Goal: Task Accomplishment & Management: Manage account settings

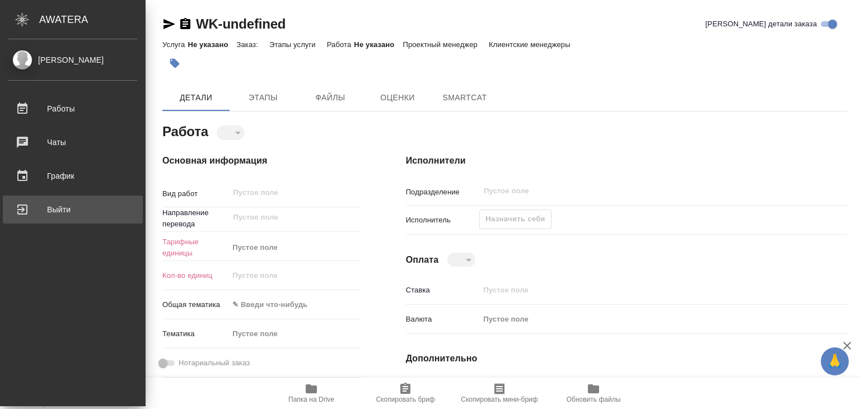
click at [57, 204] on div "Выйти" at bounding box center [72, 209] width 129 height 17
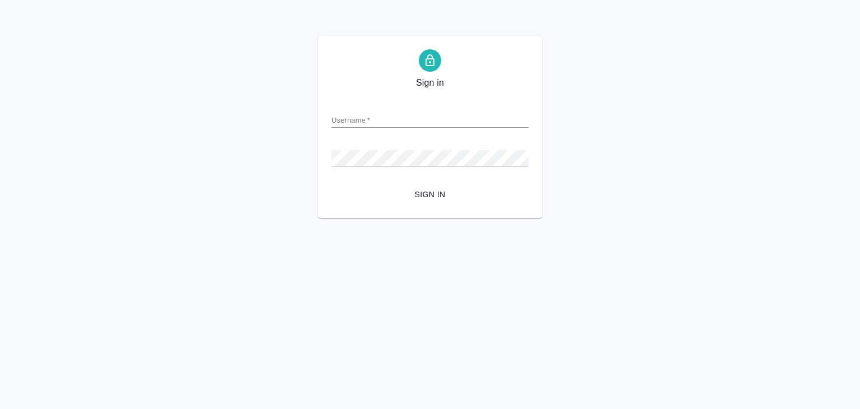
drag, startPoint x: 0, startPoint y: 0, endPoint x: 393, endPoint y: 124, distance: 412.3
click at [393, 124] on input "Username   *" at bounding box center [430, 120] width 197 height 16
type input "[EMAIL_ADDRESS][DOMAIN_NAME]"
click at [439, 193] on span "Sign in" at bounding box center [430, 195] width 179 height 14
paste input "v.alilekova@awatera.com"
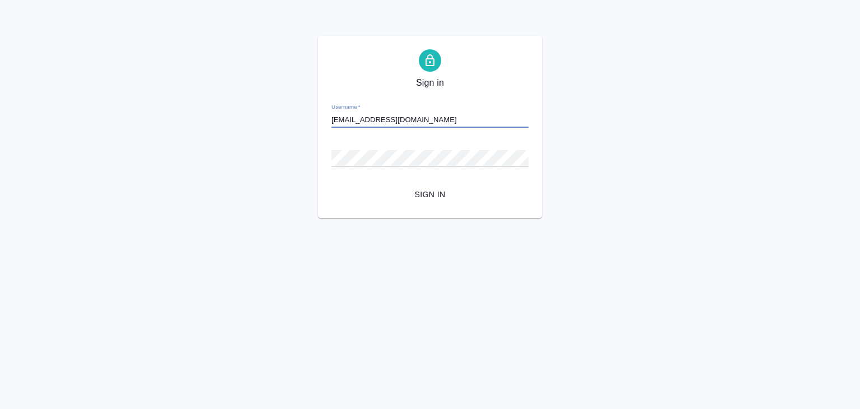
type input "v.alilekova@awatera.com"
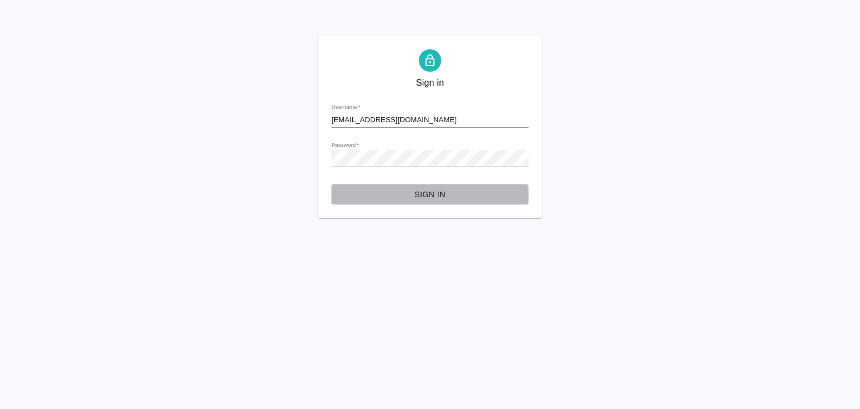
click at [433, 185] on button "Sign in" at bounding box center [430, 194] width 197 height 21
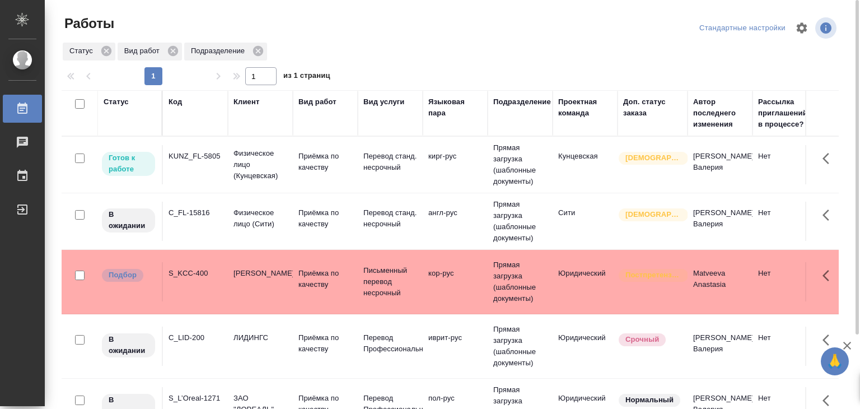
click at [208, 160] on div "KUNZ_FL-5805" at bounding box center [196, 156] width 54 height 11
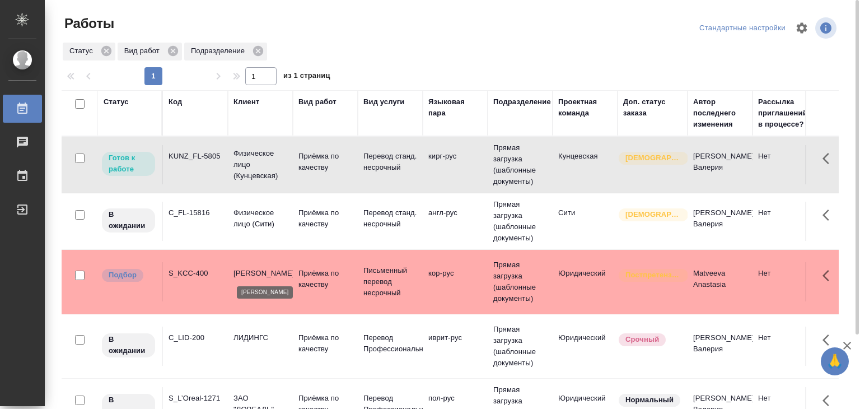
click at [269, 276] on p "Kimberly-Clark" at bounding box center [261, 273] width 54 height 11
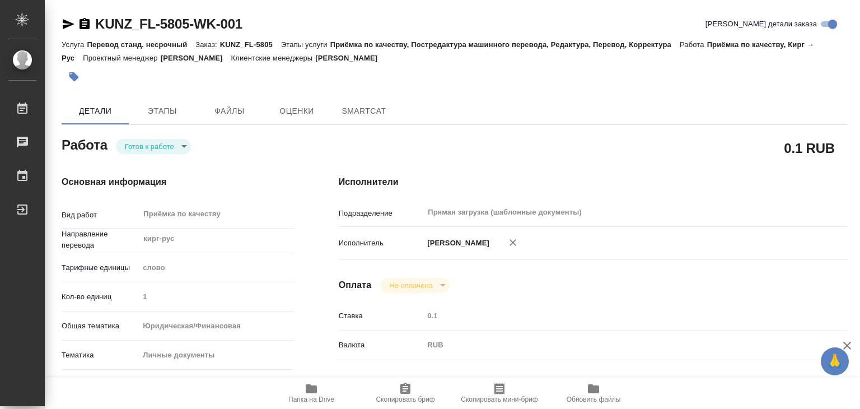
type textarea "x"
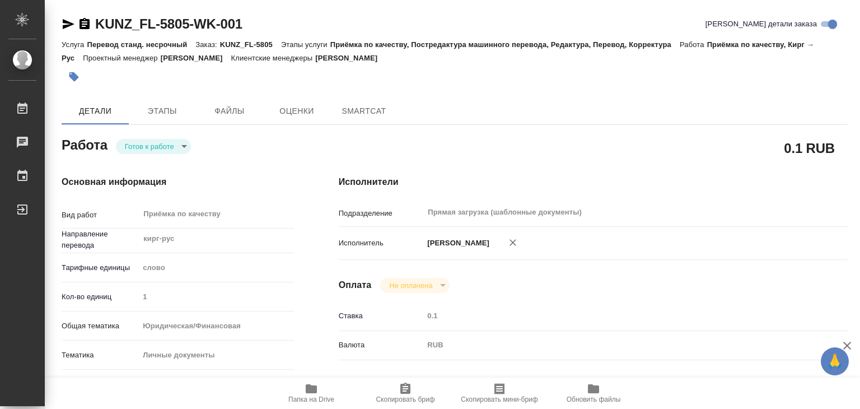
type textarea "x"
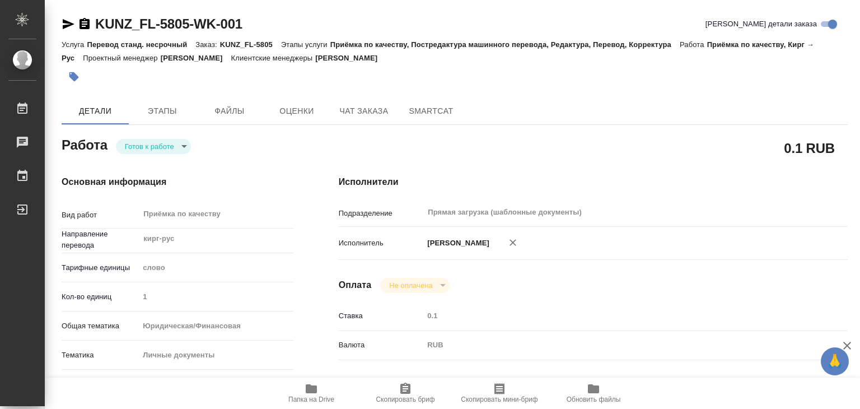
type textarea "x"
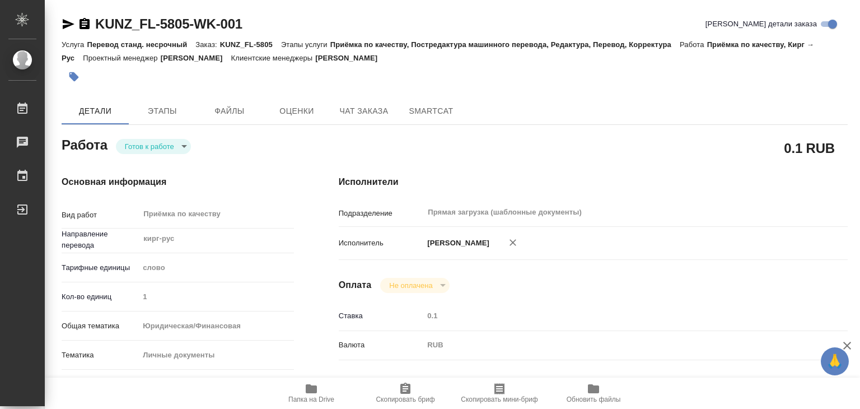
type textarea "x"
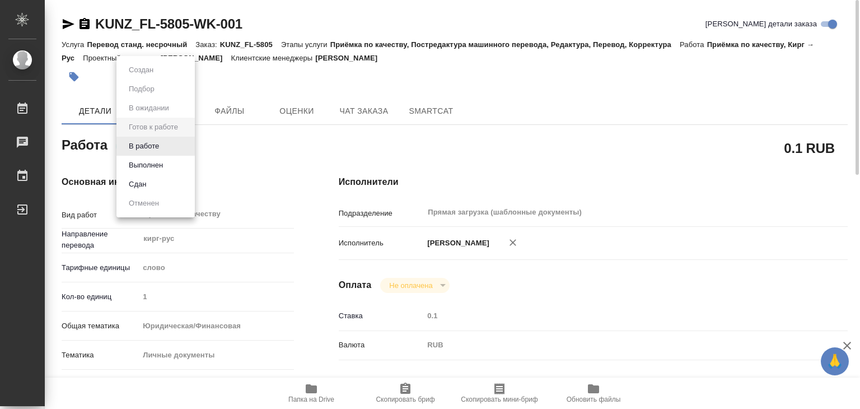
click at [172, 142] on body "🙏 .cls-1 fill:#fff; AWATERA Alilekova Valeriya Работы 0 Чаты График Выйти KUNZ_…" at bounding box center [430, 204] width 860 height 409
click at [263, 167] on div at bounding box center [430, 204] width 860 height 409
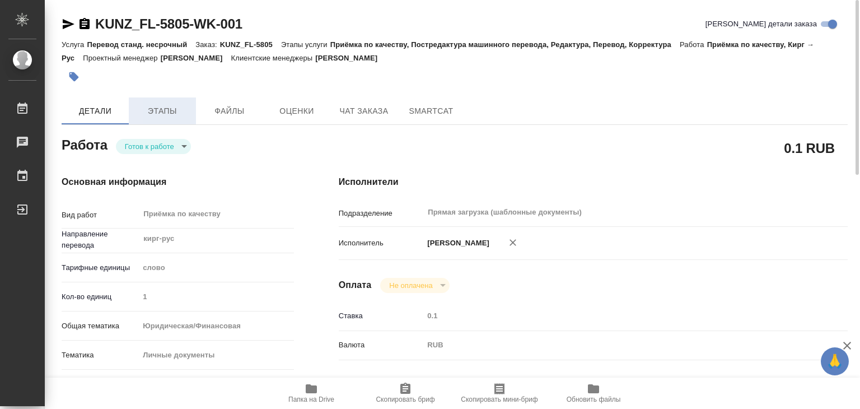
click at [168, 110] on span "Этапы" at bounding box center [163, 111] width 54 height 14
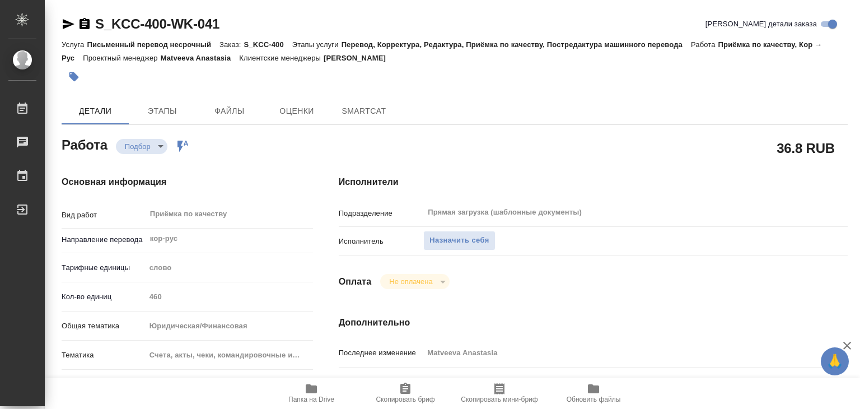
type textarea "x"
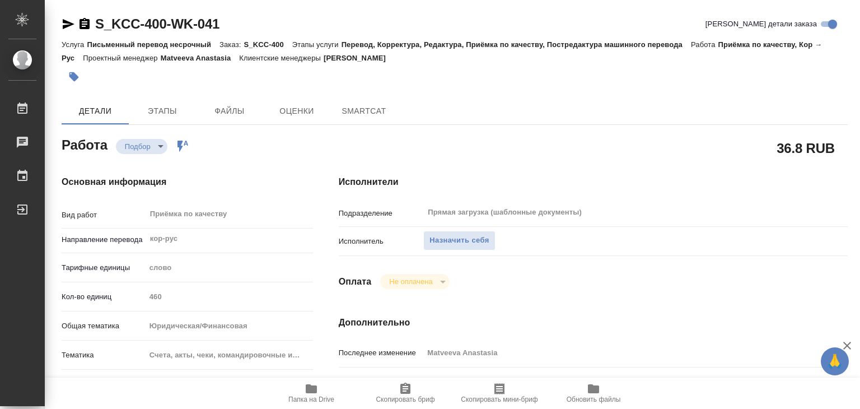
type textarea "x"
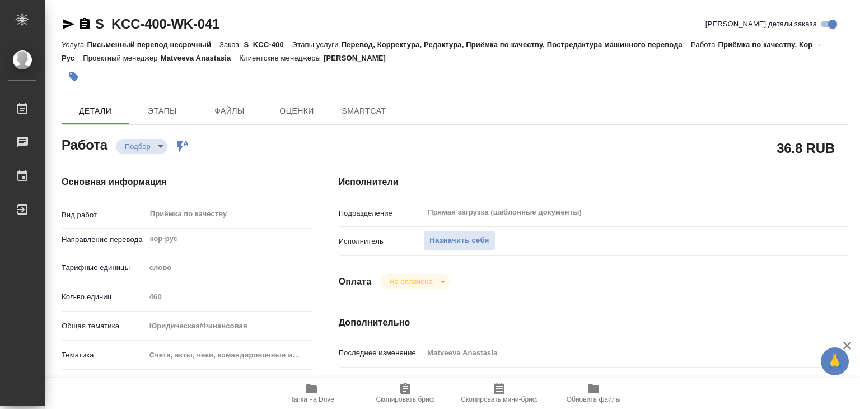
type textarea "x"
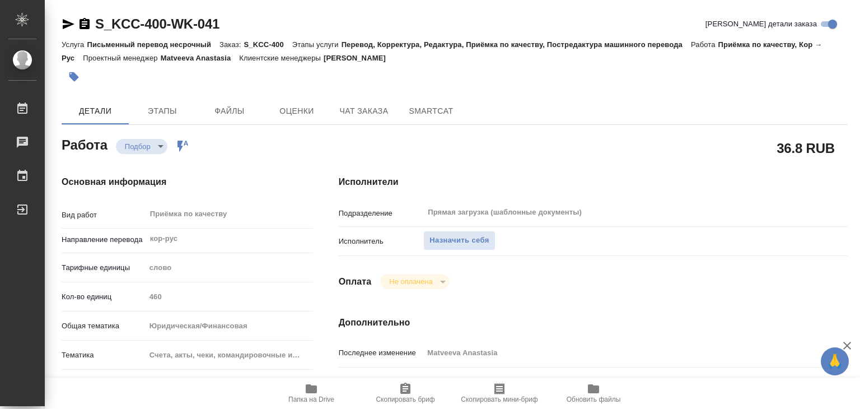
type textarea "x"
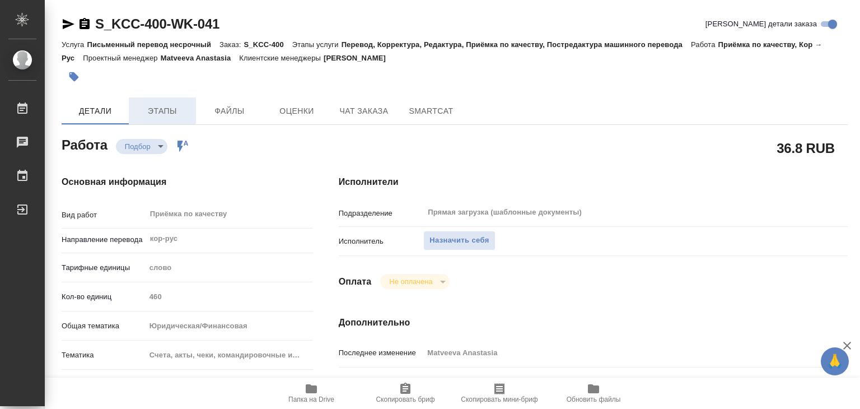
click at [186, 113] on span "Этапы" at bounding box center [163, 111] width 54 height 14
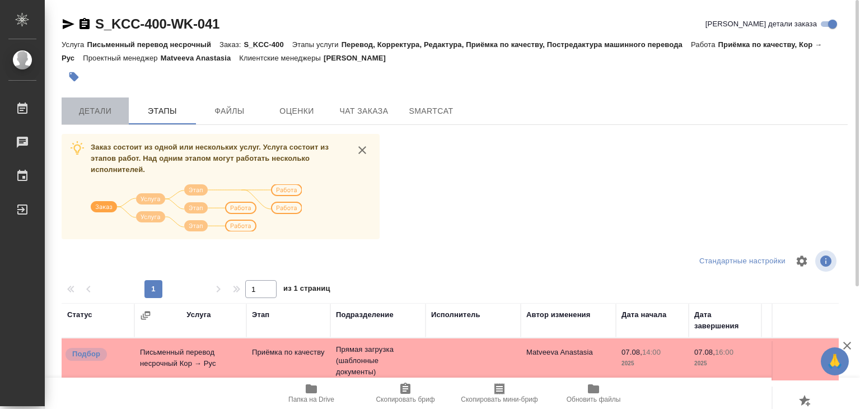
click at [101, 117] on span "Детали" at bounding box center [95, 111] width 54 height 14
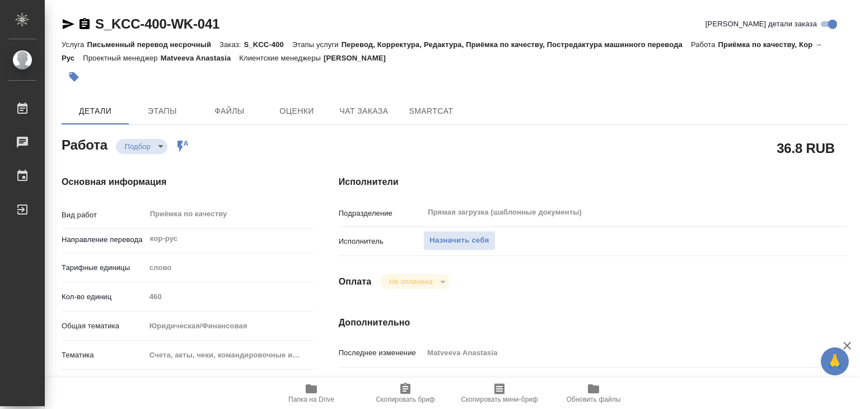
scroll to position [168, 0]
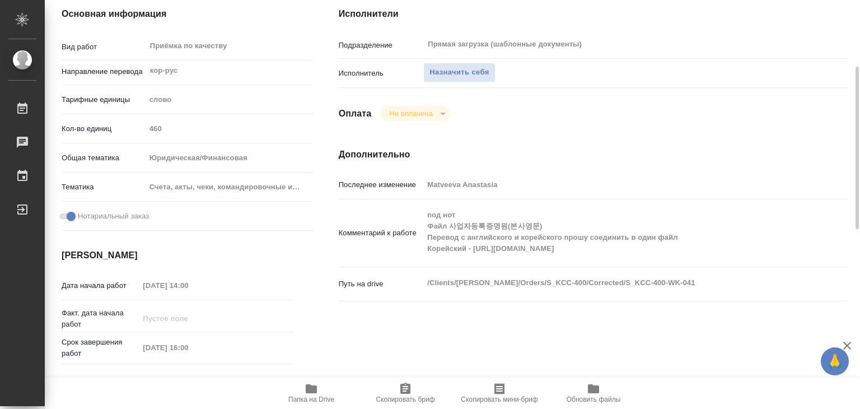
type textarea "x"
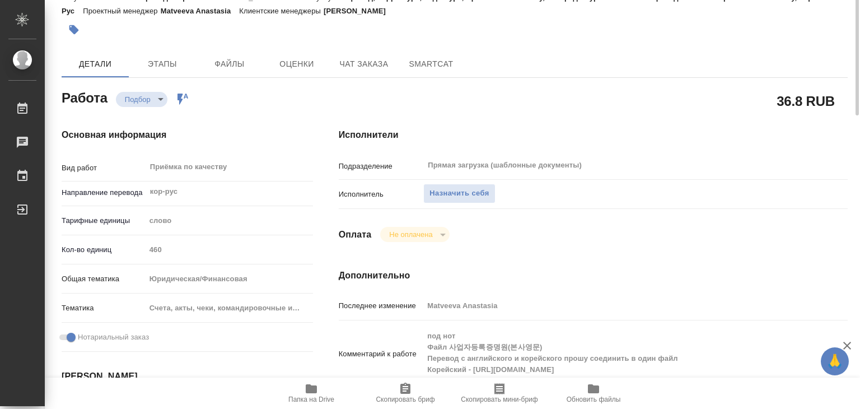
scroll to position [0, 0]
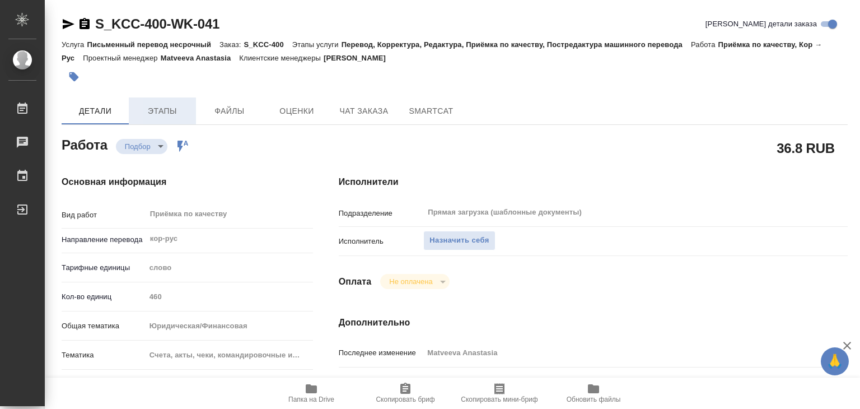
click at [159, 111] on span "Этапы" at bounding box center [163, 111] width 54 height 14
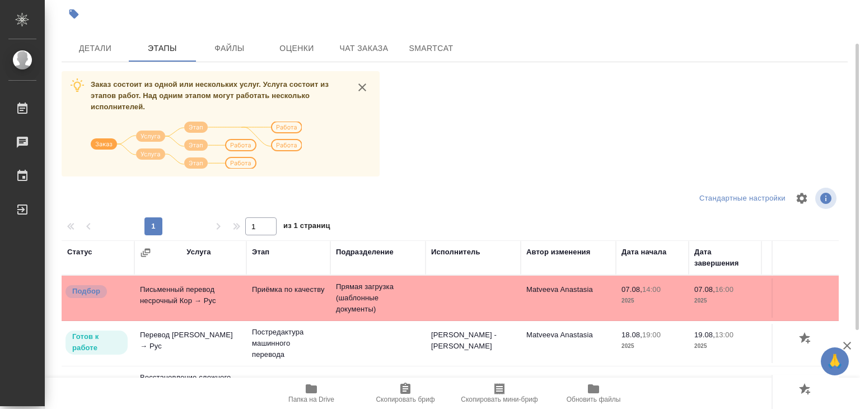
scroll to position [7, 0]
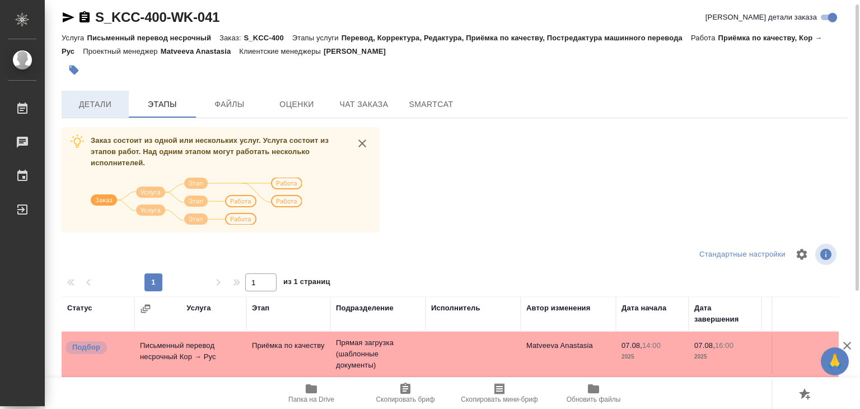
click at [94, 104] on span "Детали" at bounding box center [95, 104] width 54 height 14
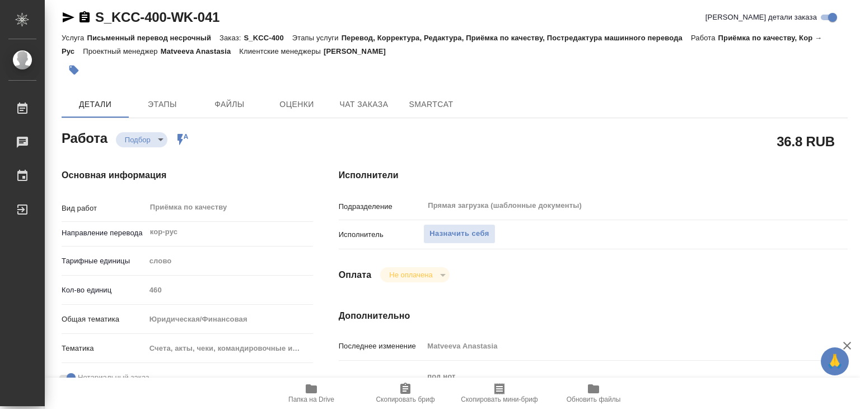
type textarea "x"
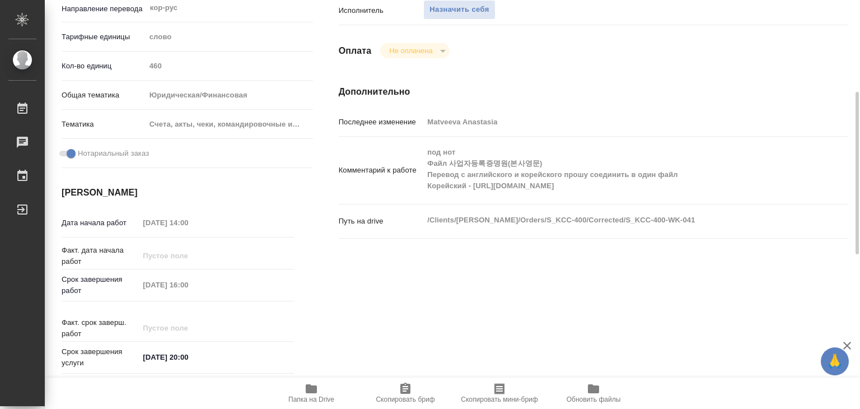
type textarea "x"
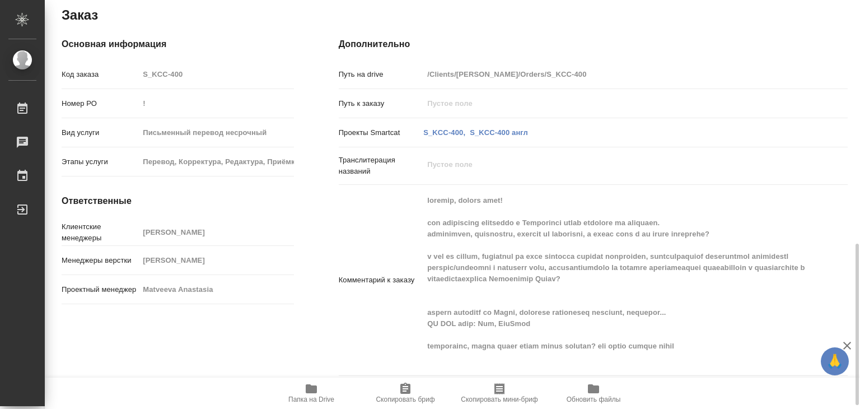
scroll to position [632, 0]
